Goal: Task Accomplishment & Management: Complete application form

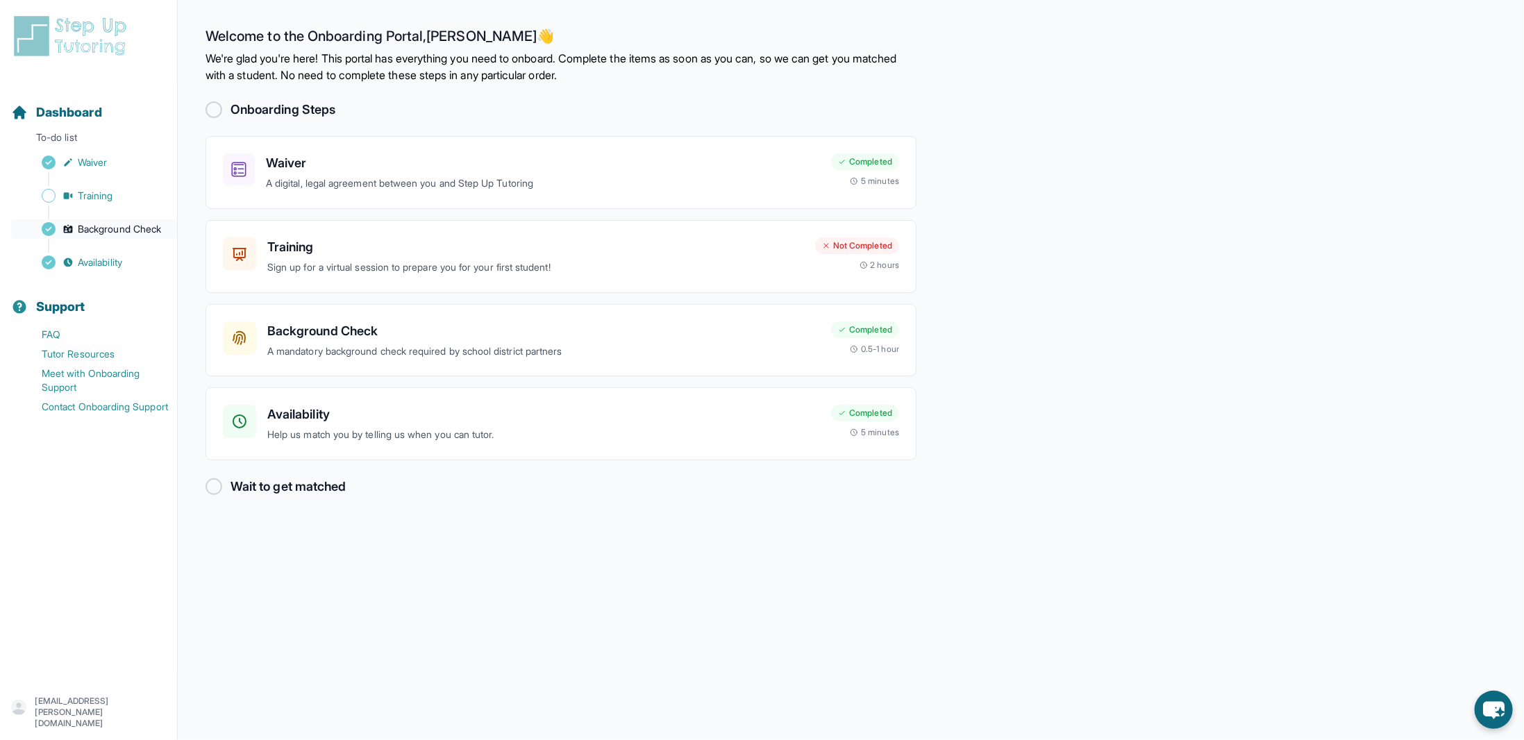
click at [87, 224] on span "Background Check" at bounding box center [119, 229] width 83 height 14
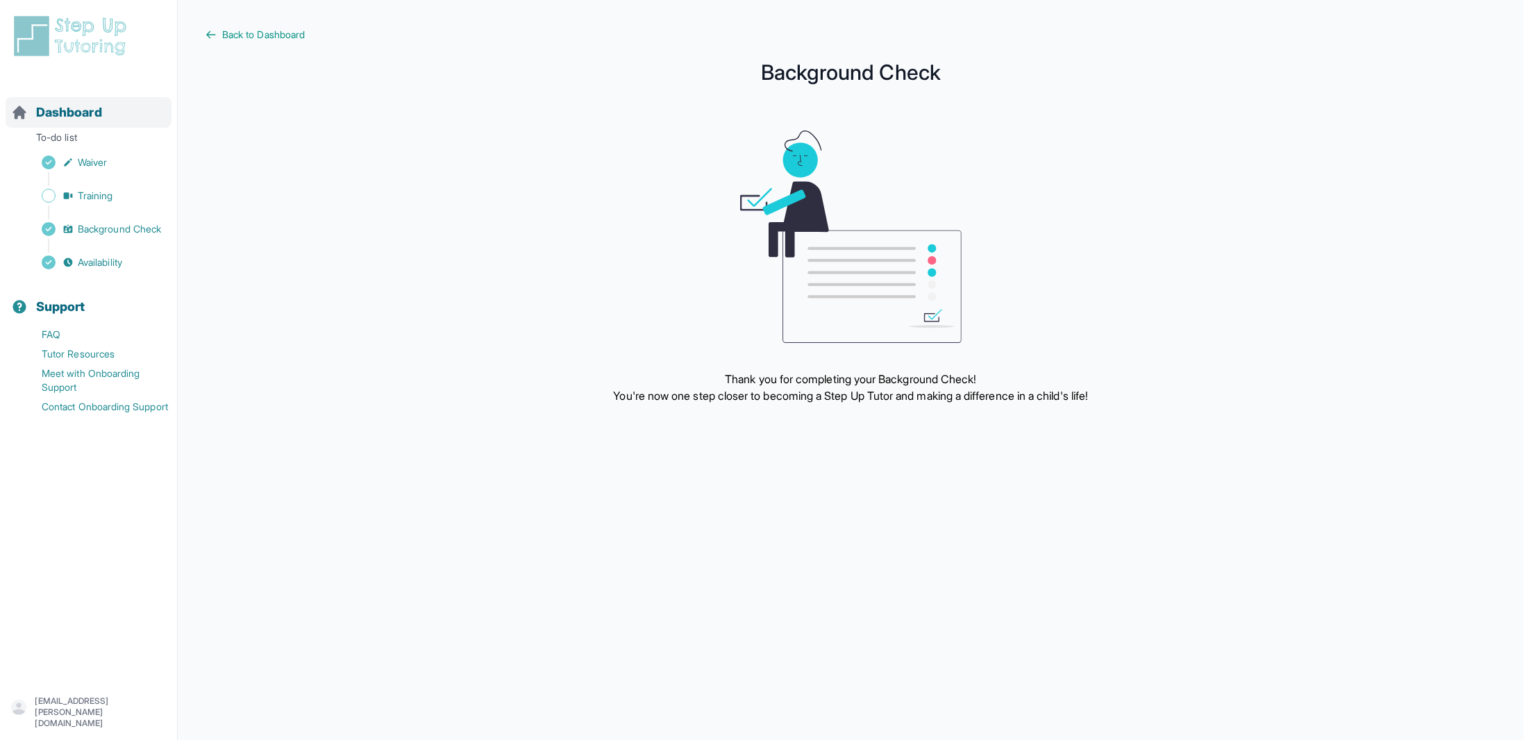
click at [76, 112] on span "Dashboard" at bounding box center [69, 112] width 66 height 19
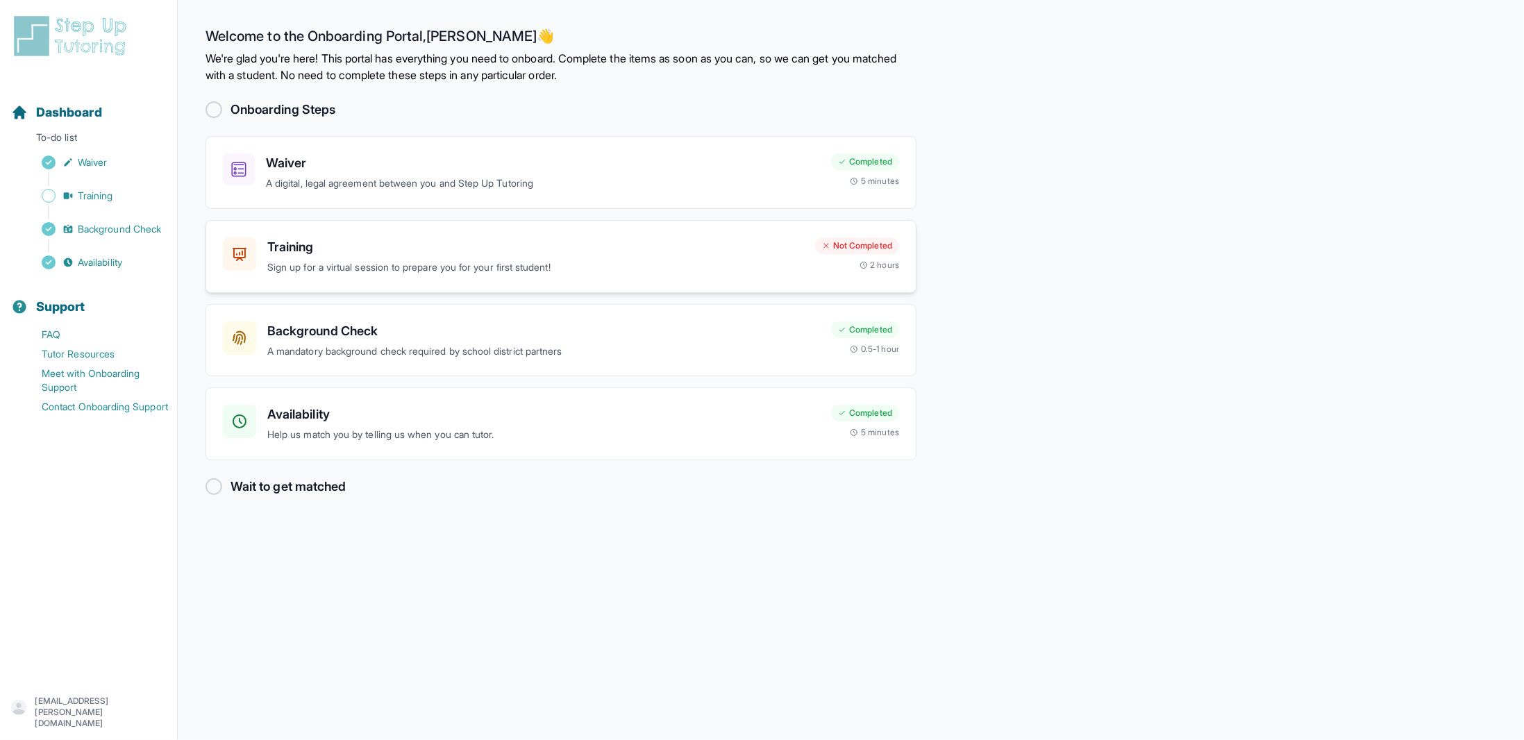
click at [574, 277] on div "Training Sign up for a virtual session to prepare you for your first student! N…" at bounding box center [561, 256] width 711 height 73
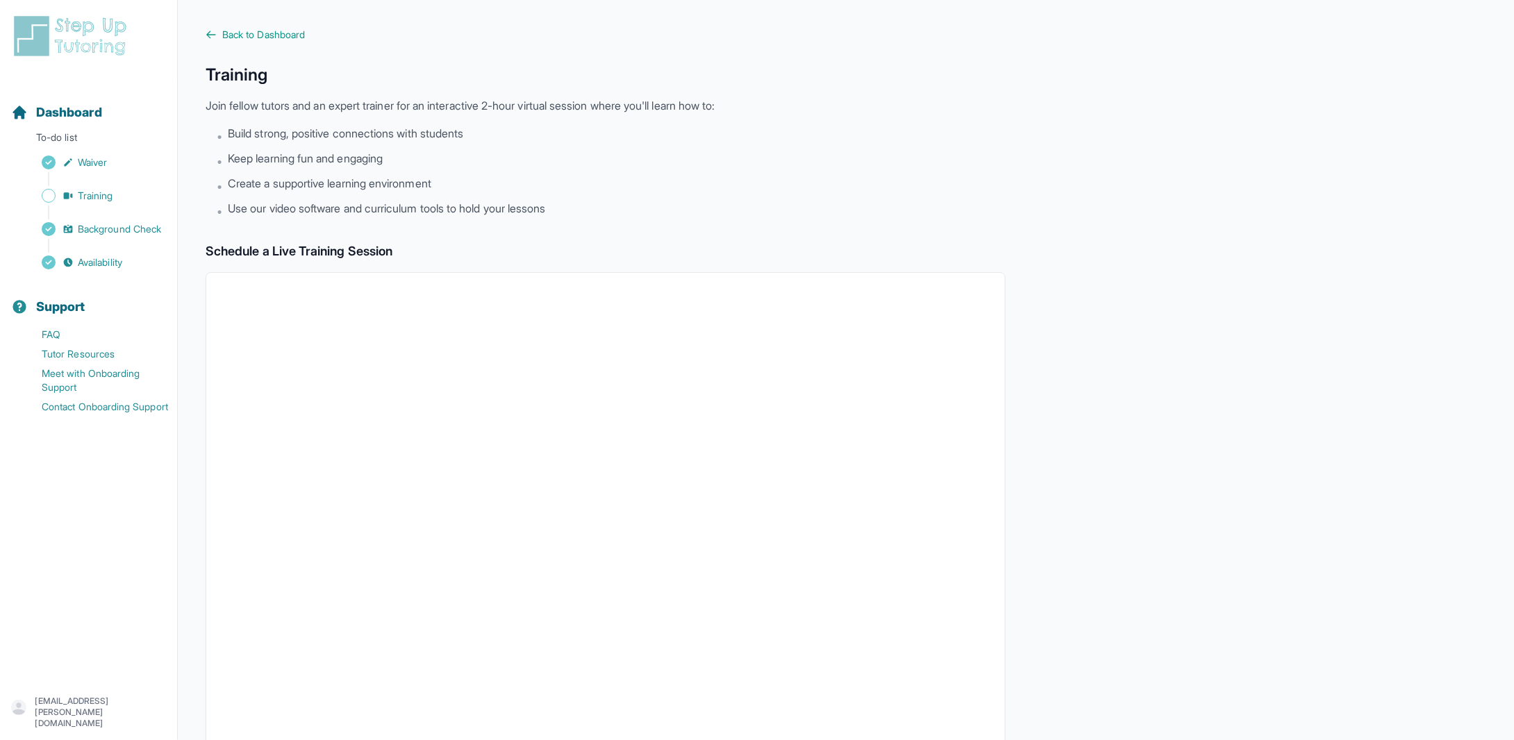
scroll to position [139, 0]
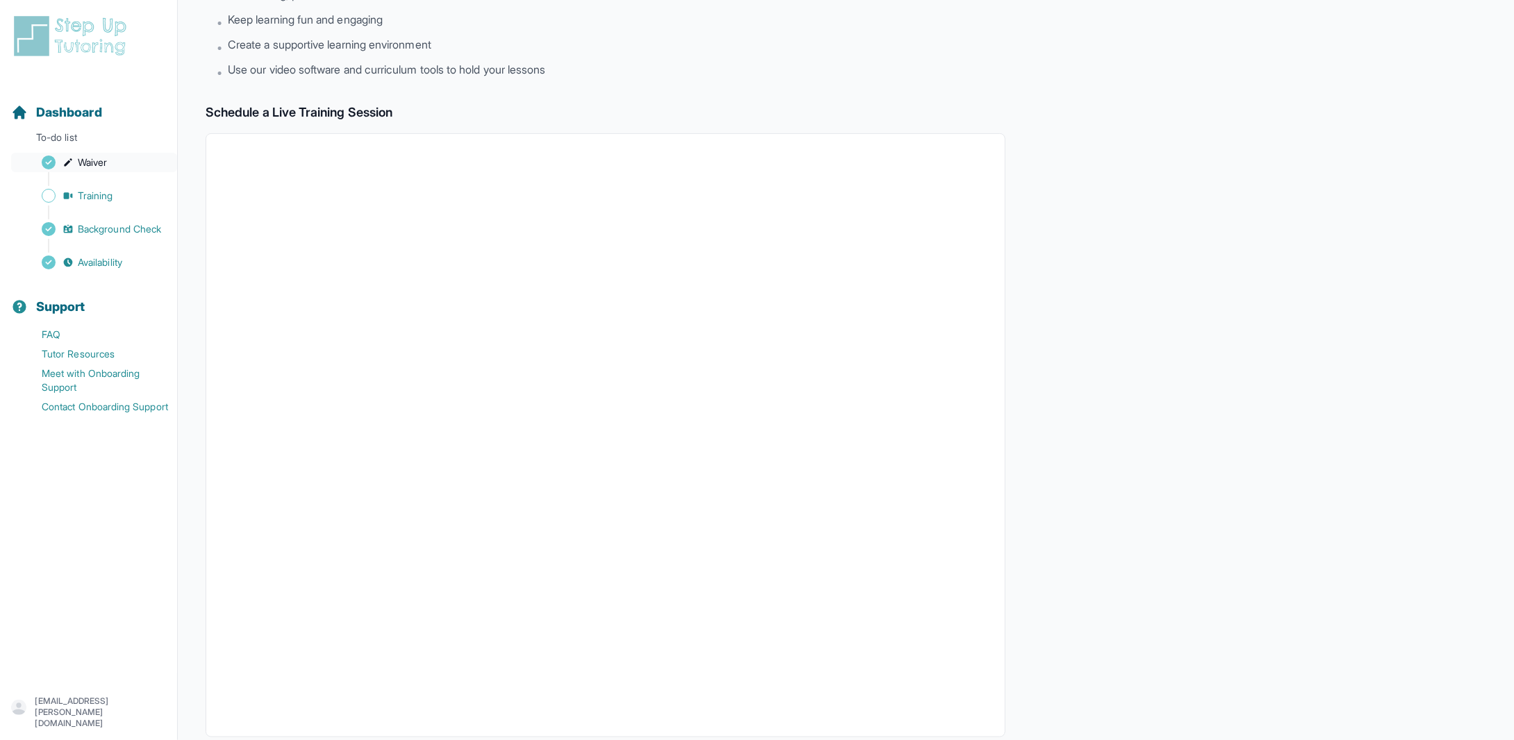
click at [112, 157] on link "Waiver" at bounding box center [94, 162] width 166 height 19
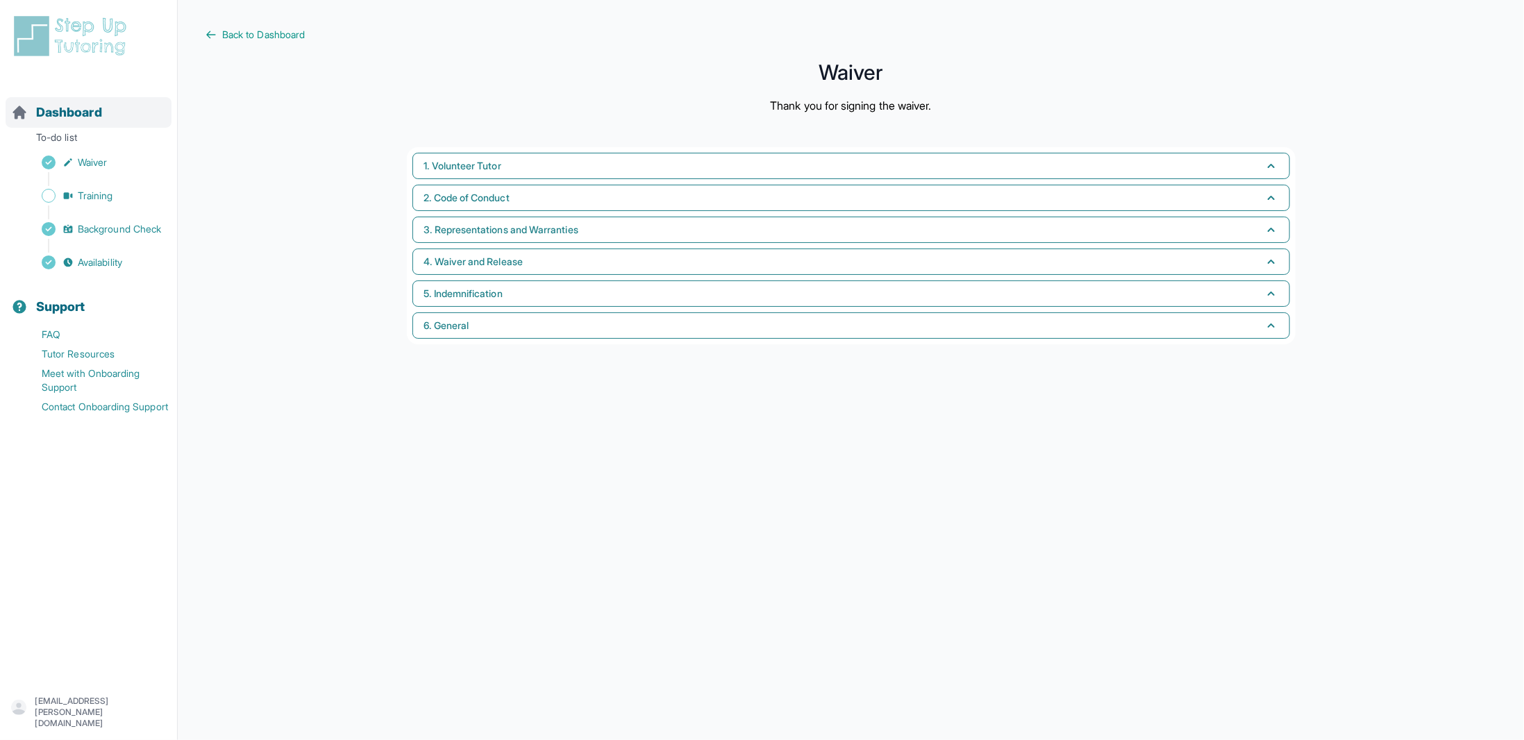
click at [93, 116] on span "Dashboard" at bounding box center [69, 112] width 66 height 19
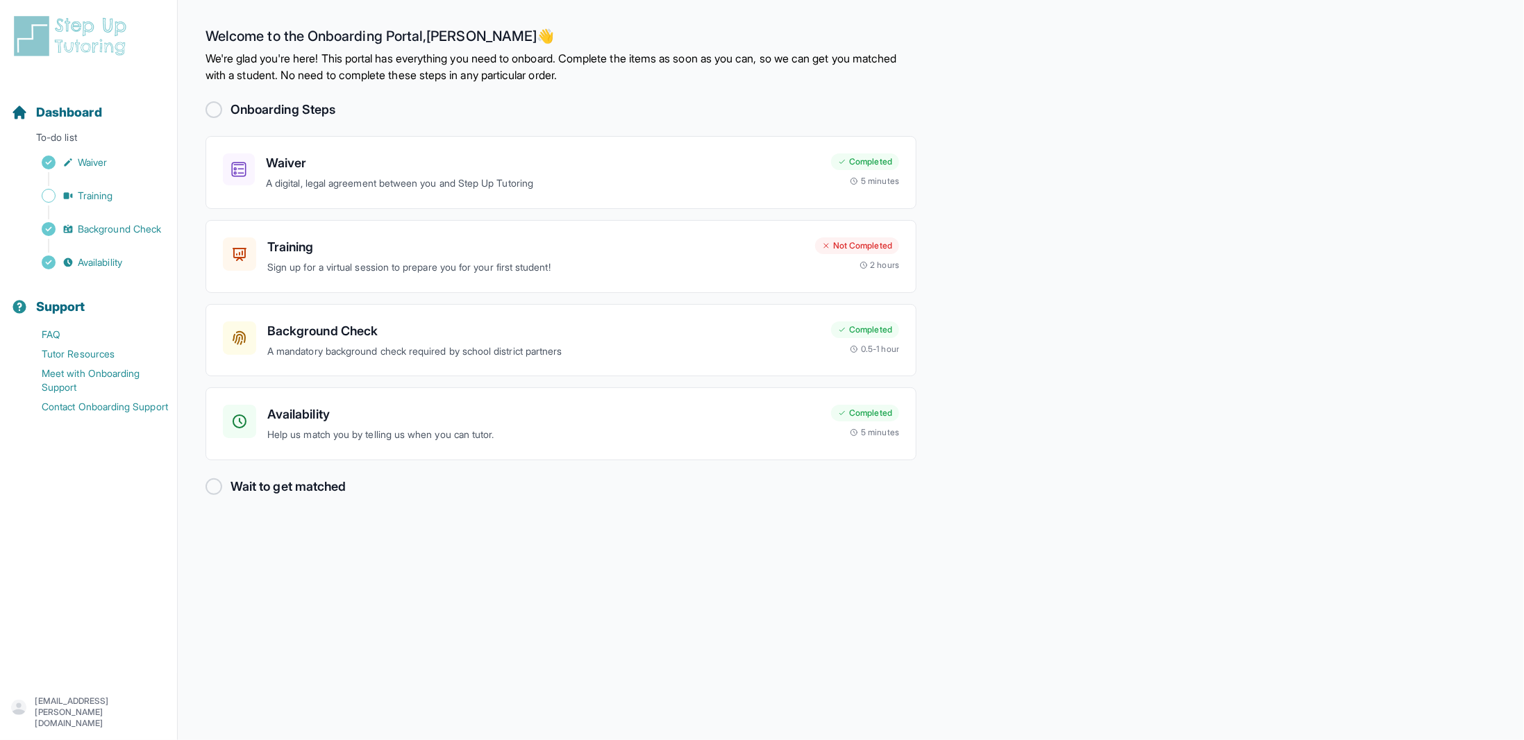
click at [331, 485] on h2 "Wait to get matched" at bounding box center [288, 486] width 115 height 19
click at [382, 412] on h3 "Availability" at bounding box center [543, 414] width 553 height 19
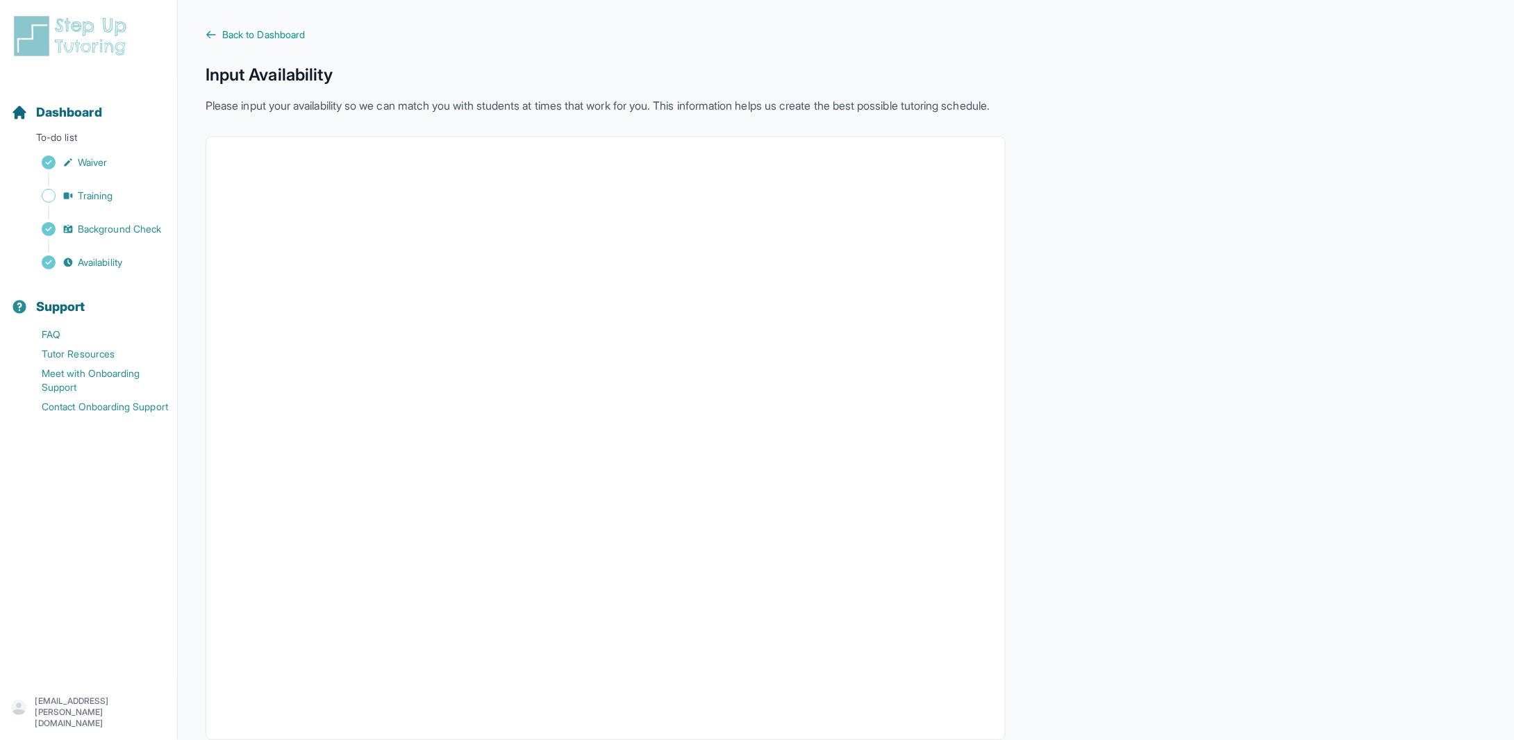
scroll to position [65, 0]
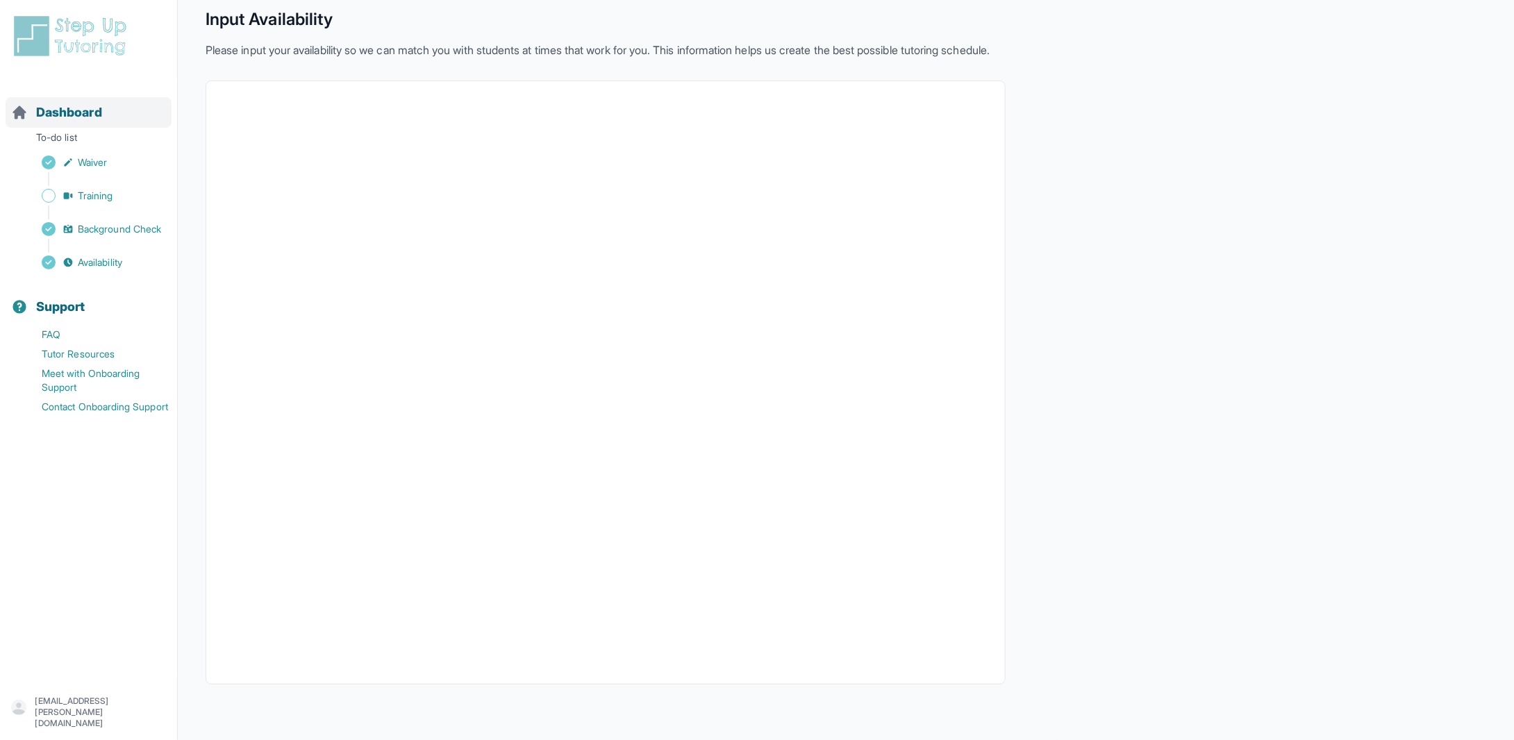
click at [69, 110] on span "Dashboard" at bounding box center [69, 112] width 66 height 19
